Goal: Transaction & Acquisition: Purchase product/service

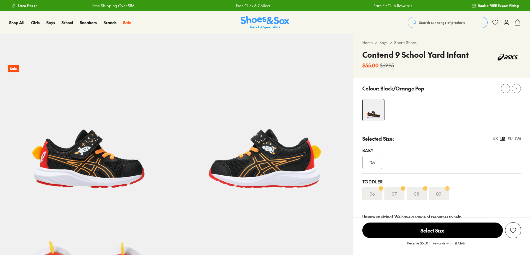
select select "*"
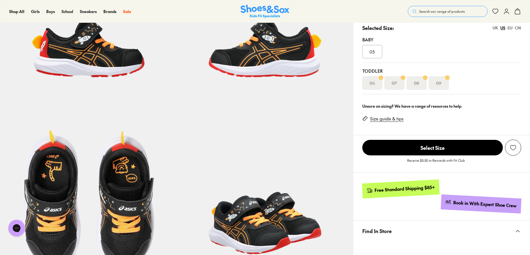
scroll to position [111, 0]
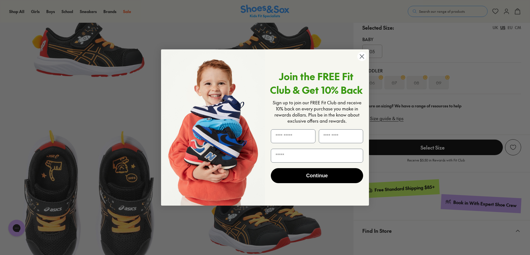
click at [362, 58] on circle "Close dialog" at bounding box center [361, 56] width 9 height 9
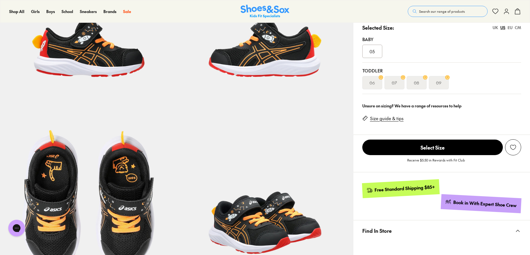
click at [519, 29] on div "CM" at bounding box center [518, 28] width 6 height 6
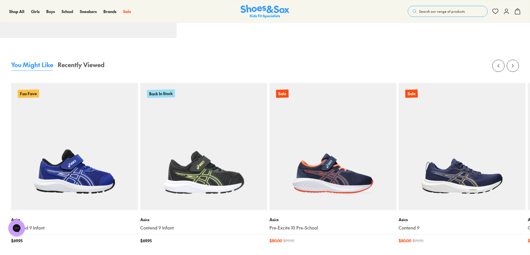
scroll to position [554, 0]
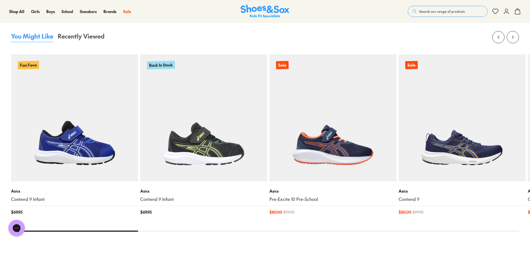
click at [161, 230] on x-flickity "Fan Fave Asics Contend 9 Infant $ 69.95 Back In Stock Asics Contend 9 Infant $ …" at bounding box center [265, 131] width 508 height 200
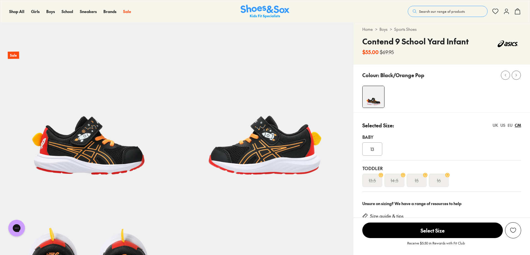
scroll to position [0, 0]
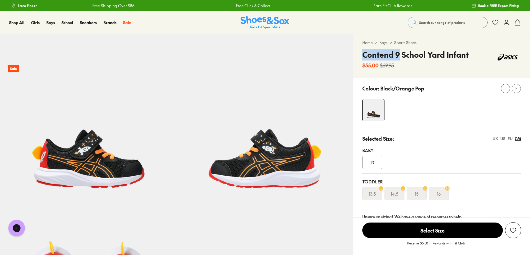
drag, startPoint x: 363, startPoint y: 54, endPoint x: 399, endPoint y: 55, distance: 36.3
click at [399, 55] on h4 "Contend 9 School Yard Infant" at bounding box center [415, 55] width 106 height 12
copy h4 "Contend 9"
click at [441, 22] on span "Search our range of products" at bounding box center [442, 22] width 46 height 5
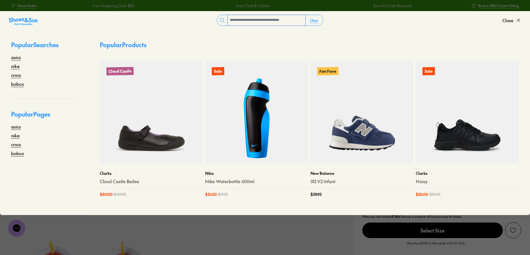
paste input "*********"
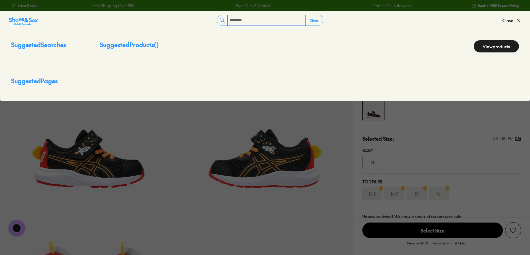
type input "*********"
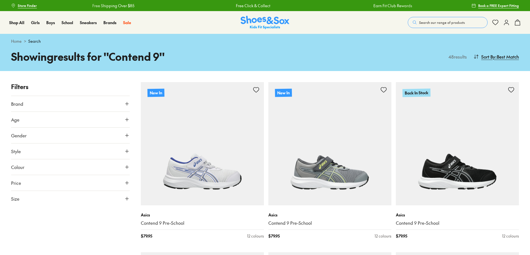
click at [422, 20] on span "Search our range of products" at bounding box center [442, 22] width 46 height 5
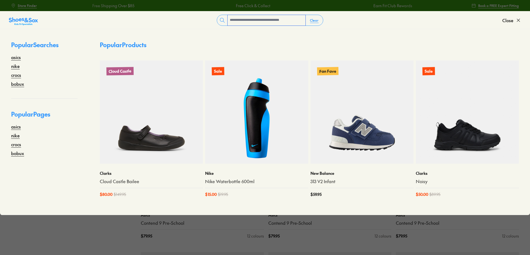
paste input "*********"
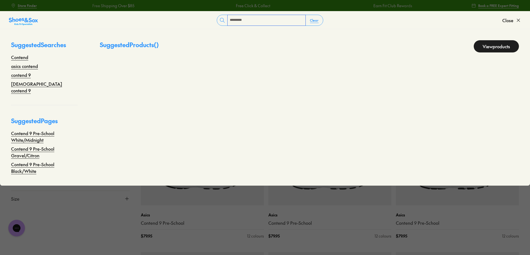
type input "*********"
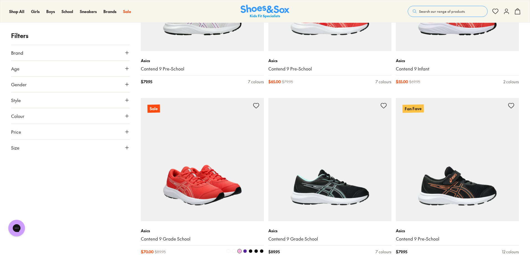
scroll to position [2051, 0]
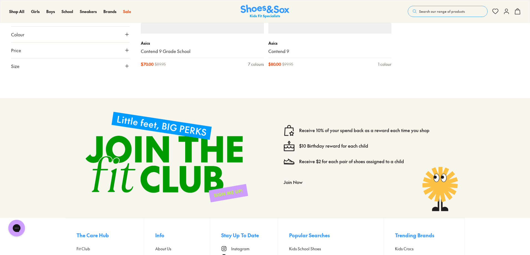
scroll to position [2384, 0]
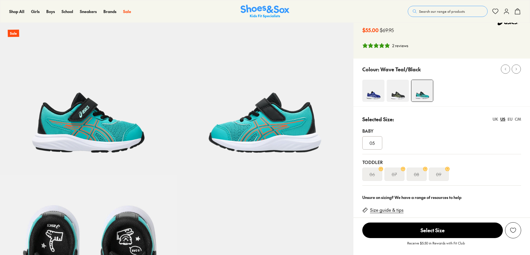
scroll to position [83, 0]
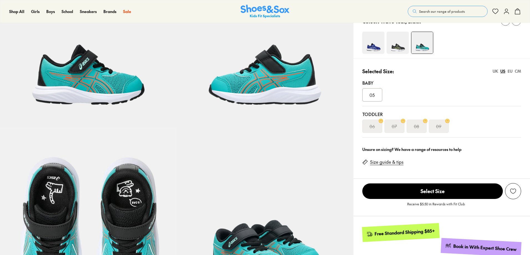
select select "*"
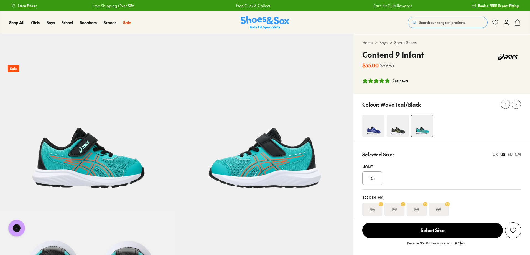
scroll to position [0, 0]
